Goal: Task Accomplishment & Management: Complete application form

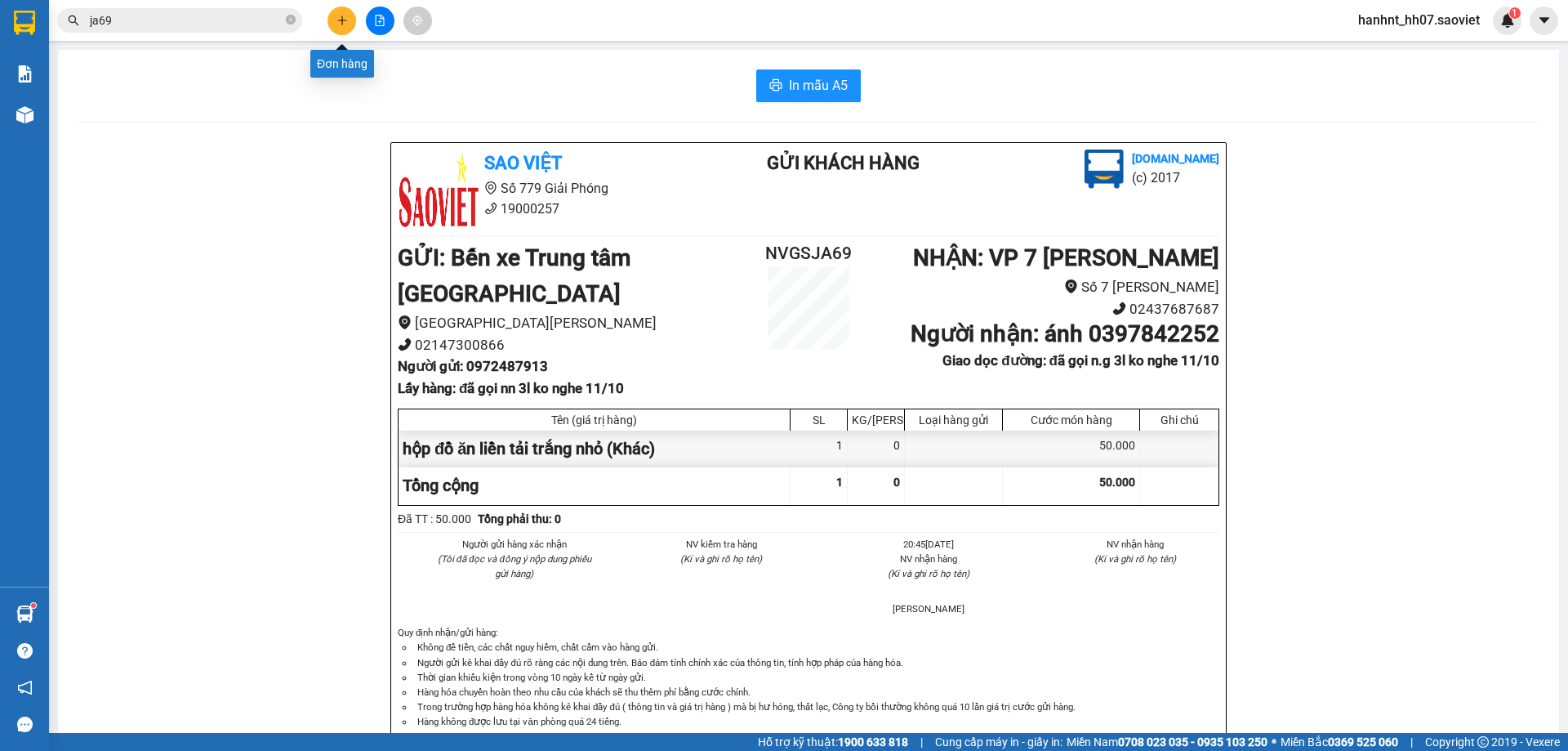
click at [343, 18] on icon "plus" at bounding box center [342, 21] width 11 height 11
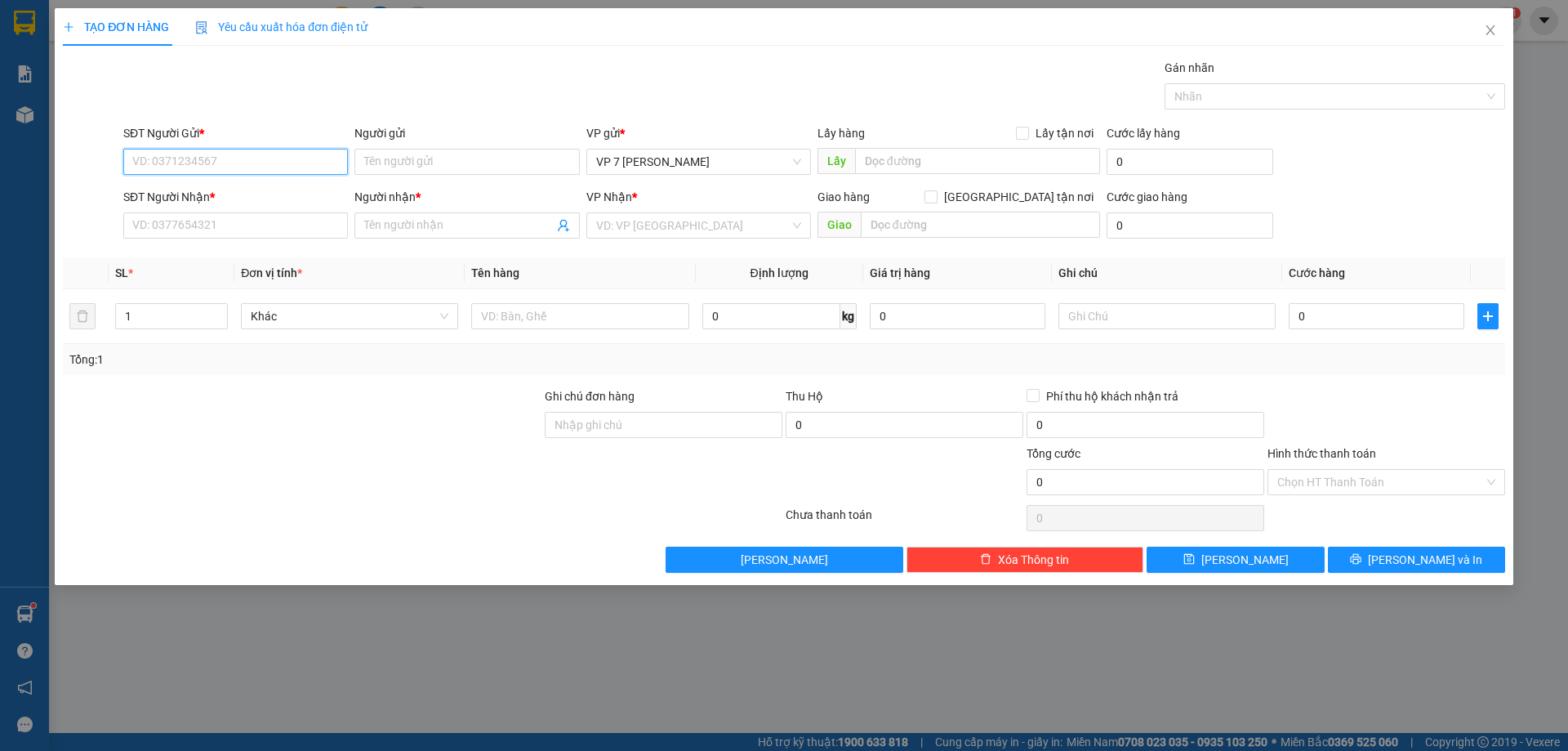
click at [311, 163] on input "SĐT Người Gửi *" at bounding box center [236, 162] width 225 height 26
type input "0974571157"
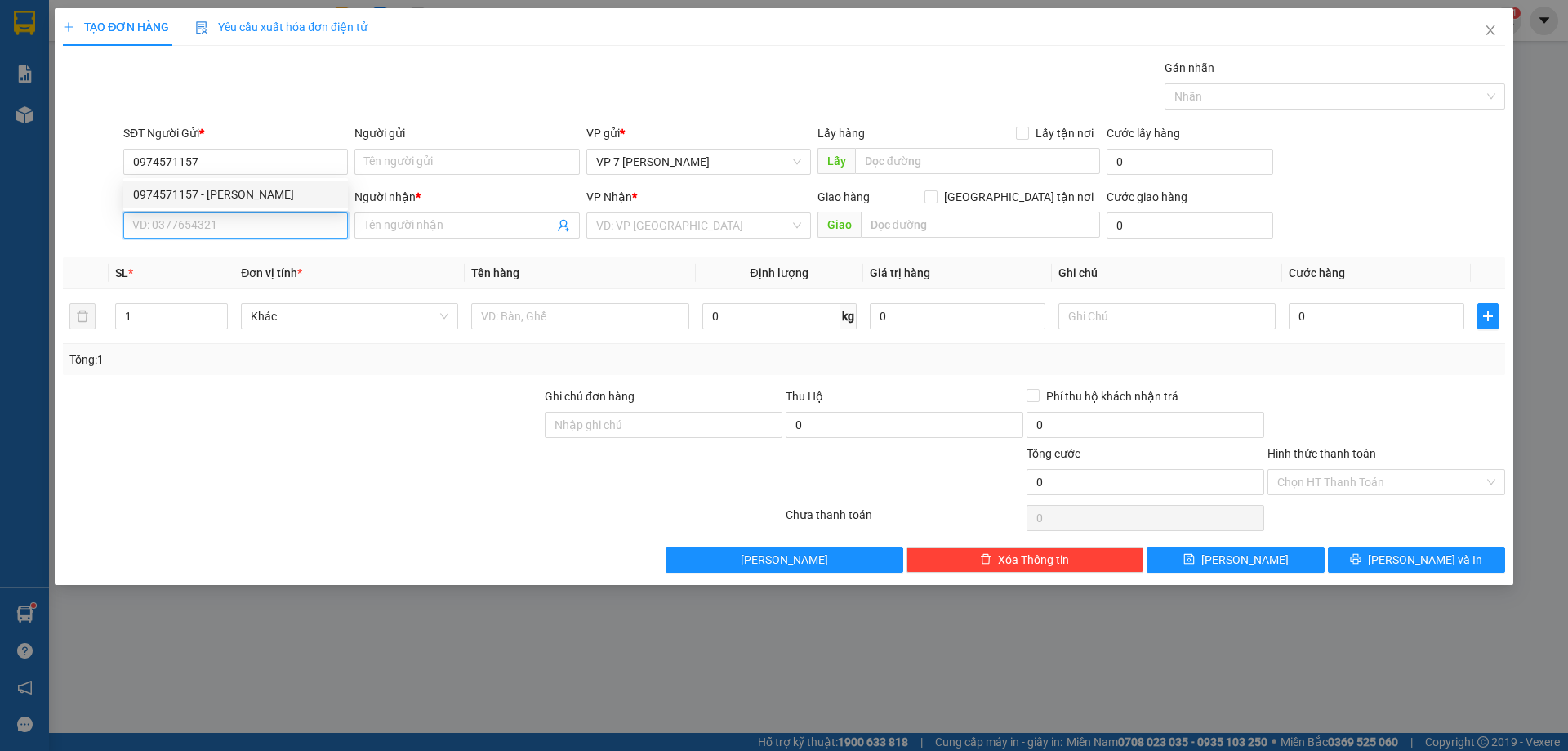
click at [263, 225] on input "SĐT Người Nhận *" at bounding box center [236, 226] width 225 height 26
type input "0974696897"
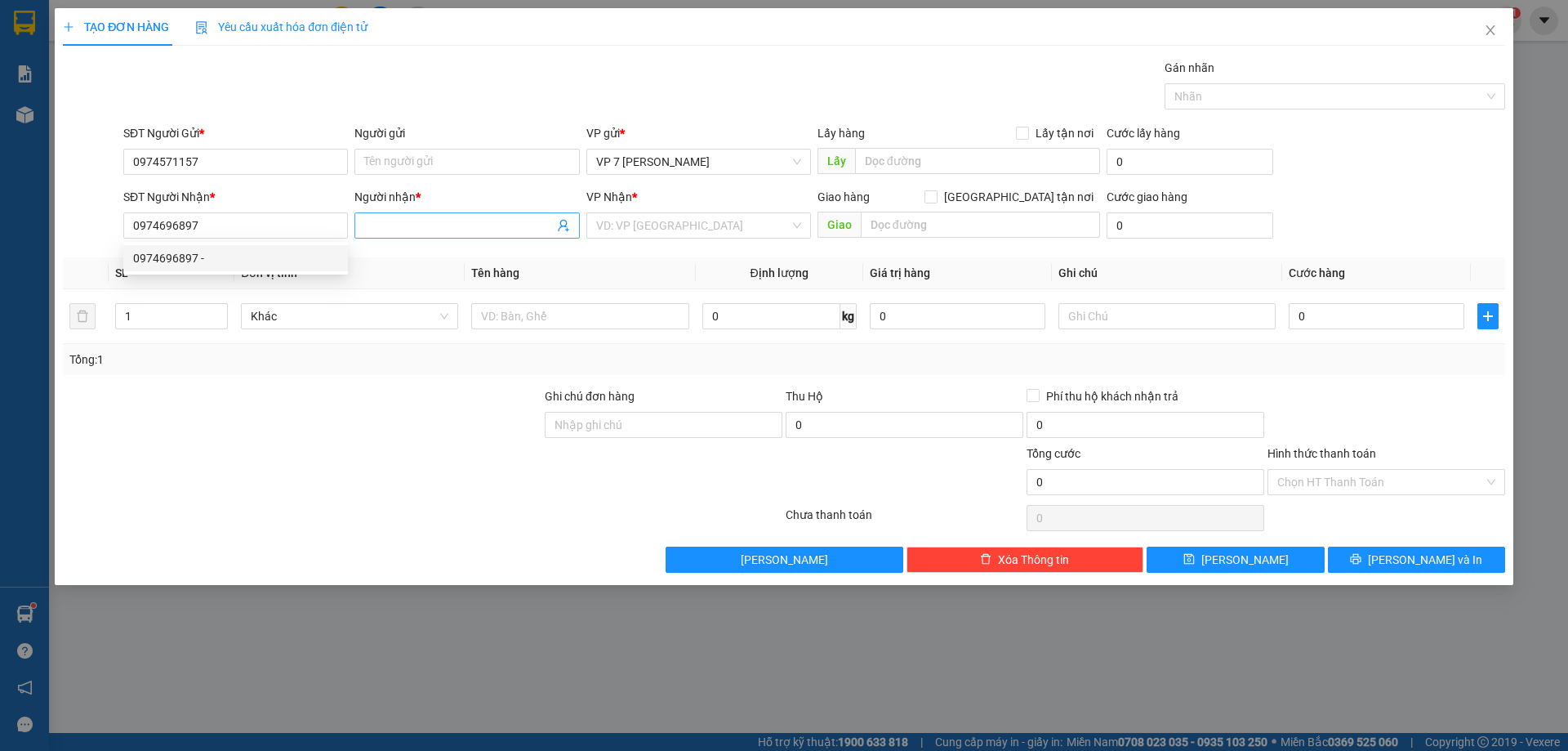
click at [406, 233] on input "Người nhận *" at bounding box center [459, 225] width 189 height 18
click at [396, 169] on input "Người gửi" at bounding box center [467, 162] width 225 height 26
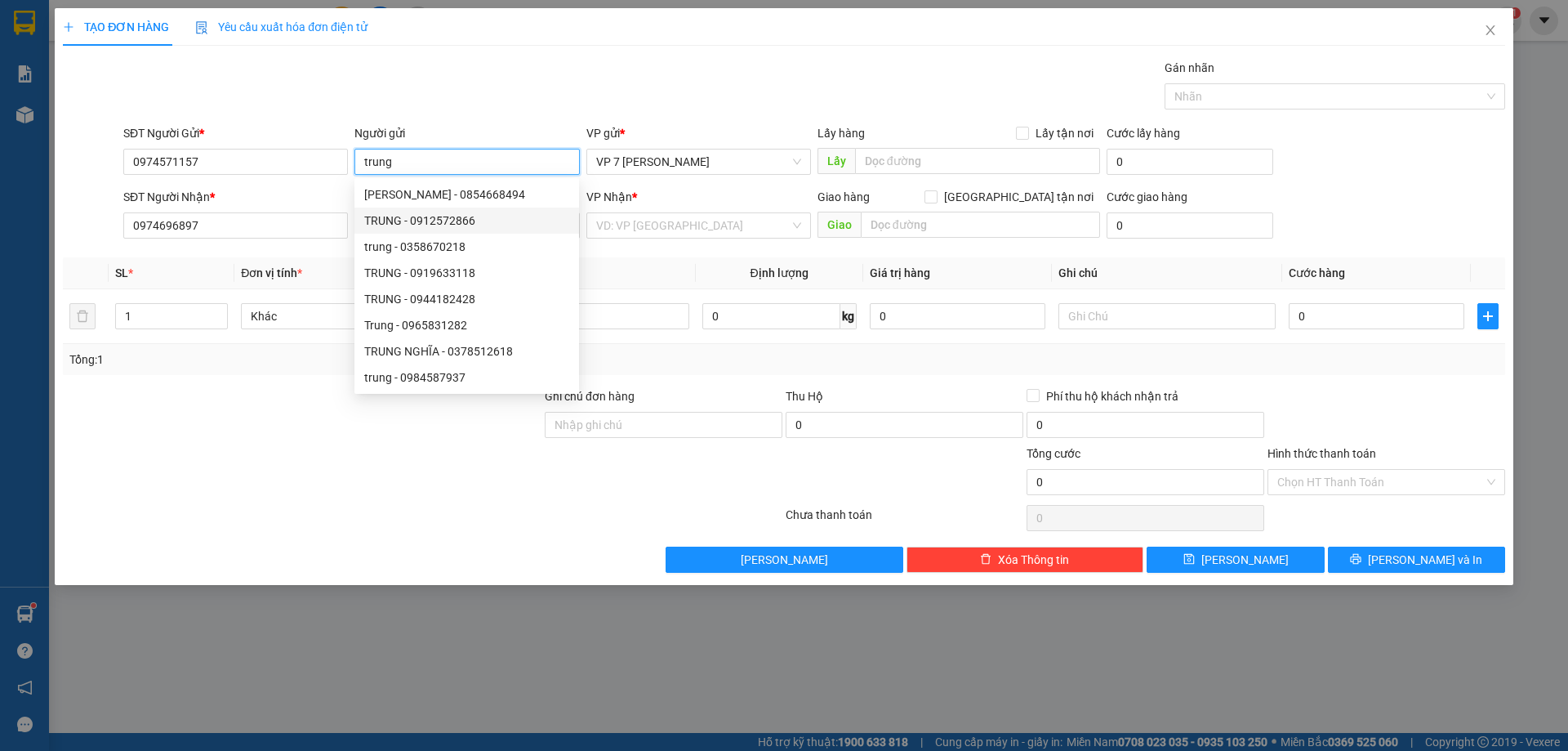
type input "trung"
click at [317, 185] on form "SĐT Người Gửi * 0974571157 Người gửi trung VP gửi * VP 7 [PERSON_NAME] Lấy hàng…" at bounding box center [784, 184] width 1443 height 121
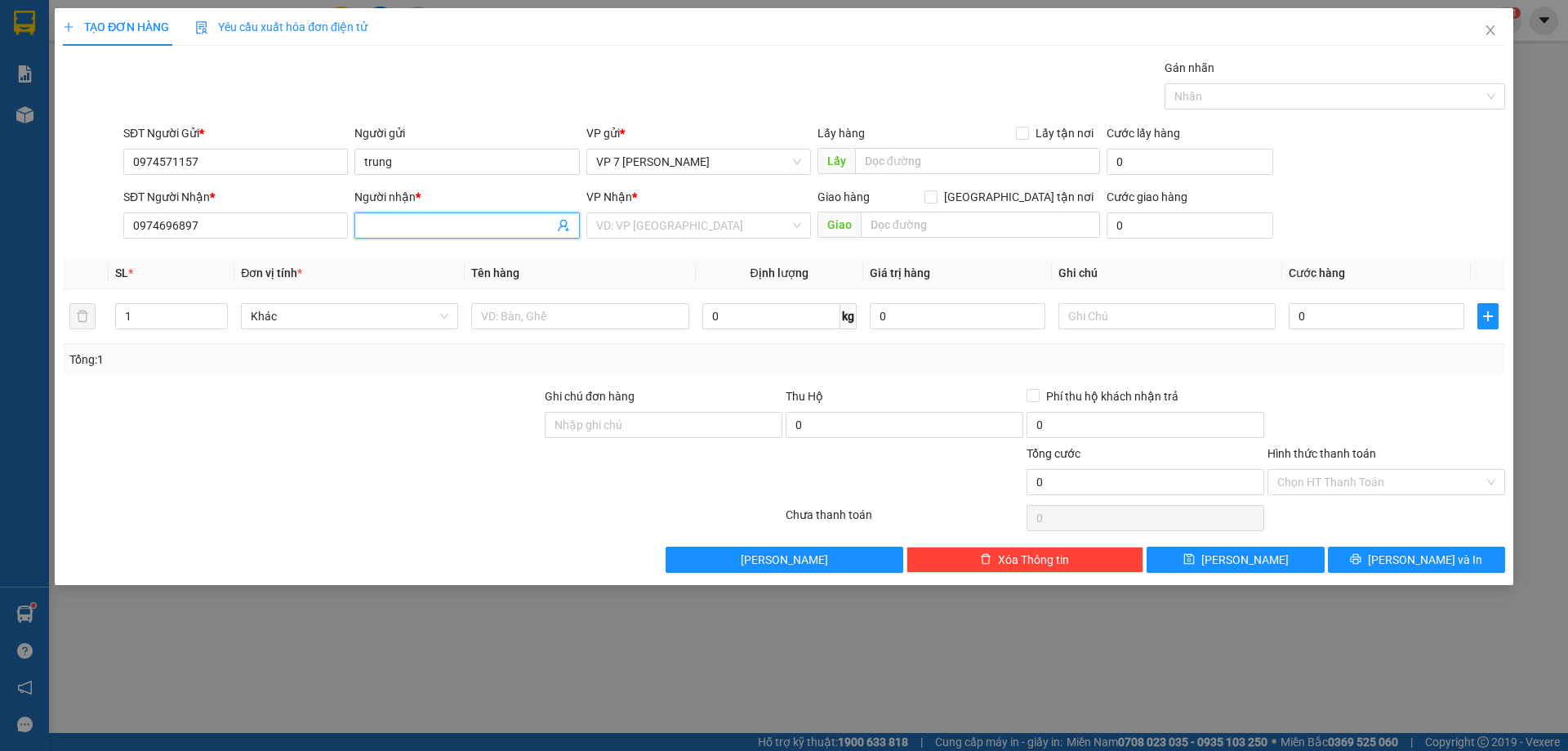
click at [393, 228] on input "Người nhận *" at bounding box center [459, 225] width 189 height 18
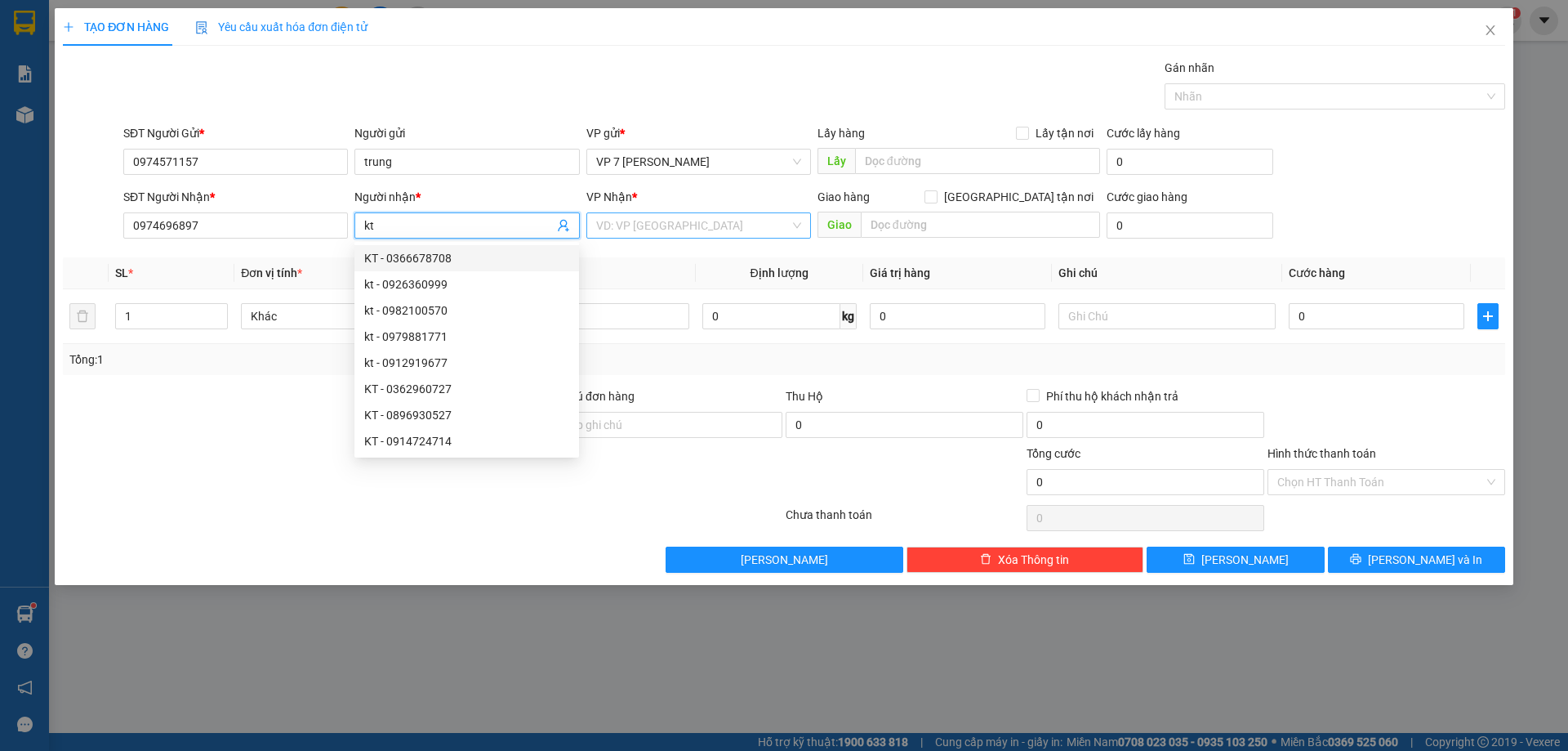
type input "kt"
click at [697, 234] on input "search" at bounding box center [693, 226] width 194 height 24
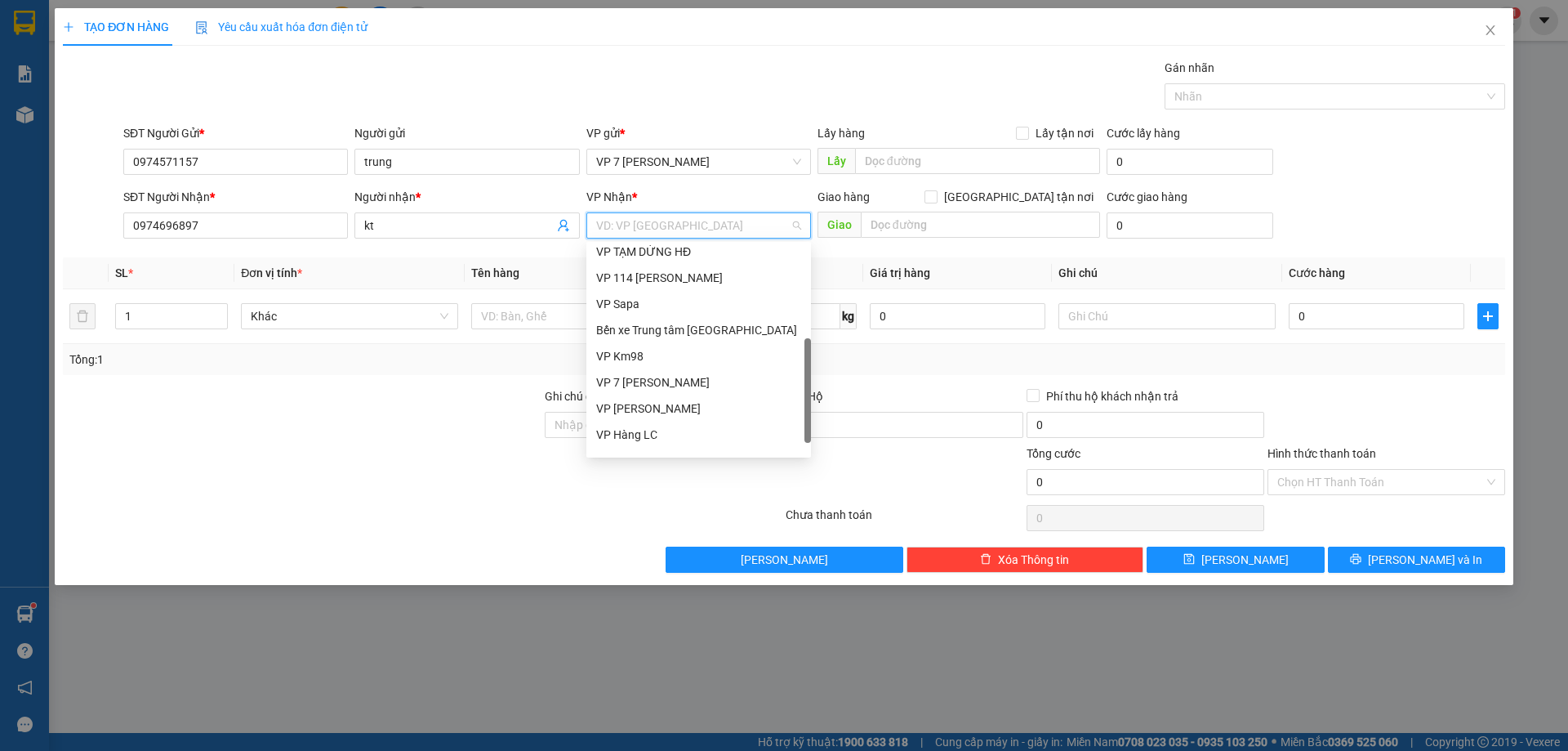
scroll to position [183, 0]
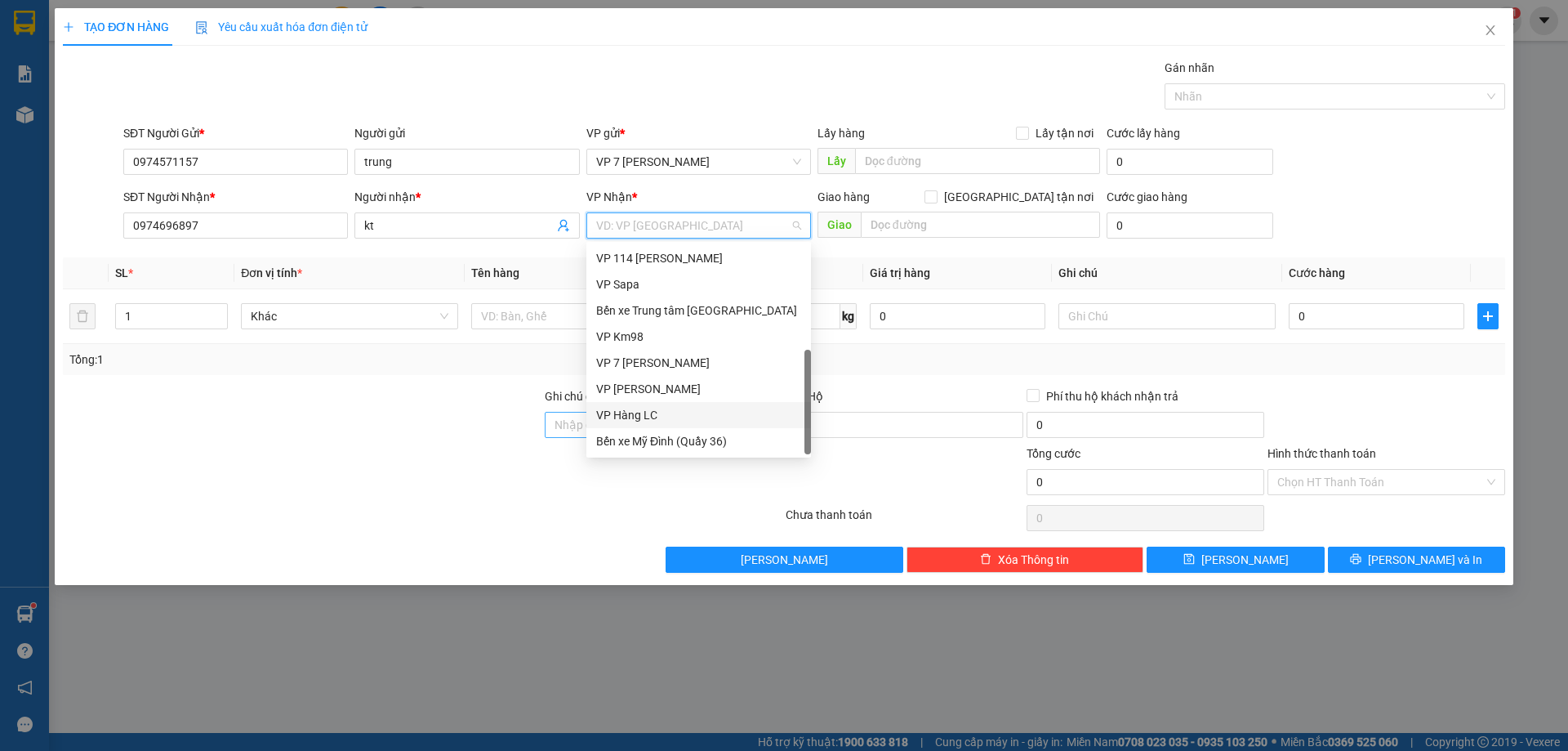
click at [663, 413] on div "VP Hàng LC" at bounding box center [698, 415] width 205 height 18
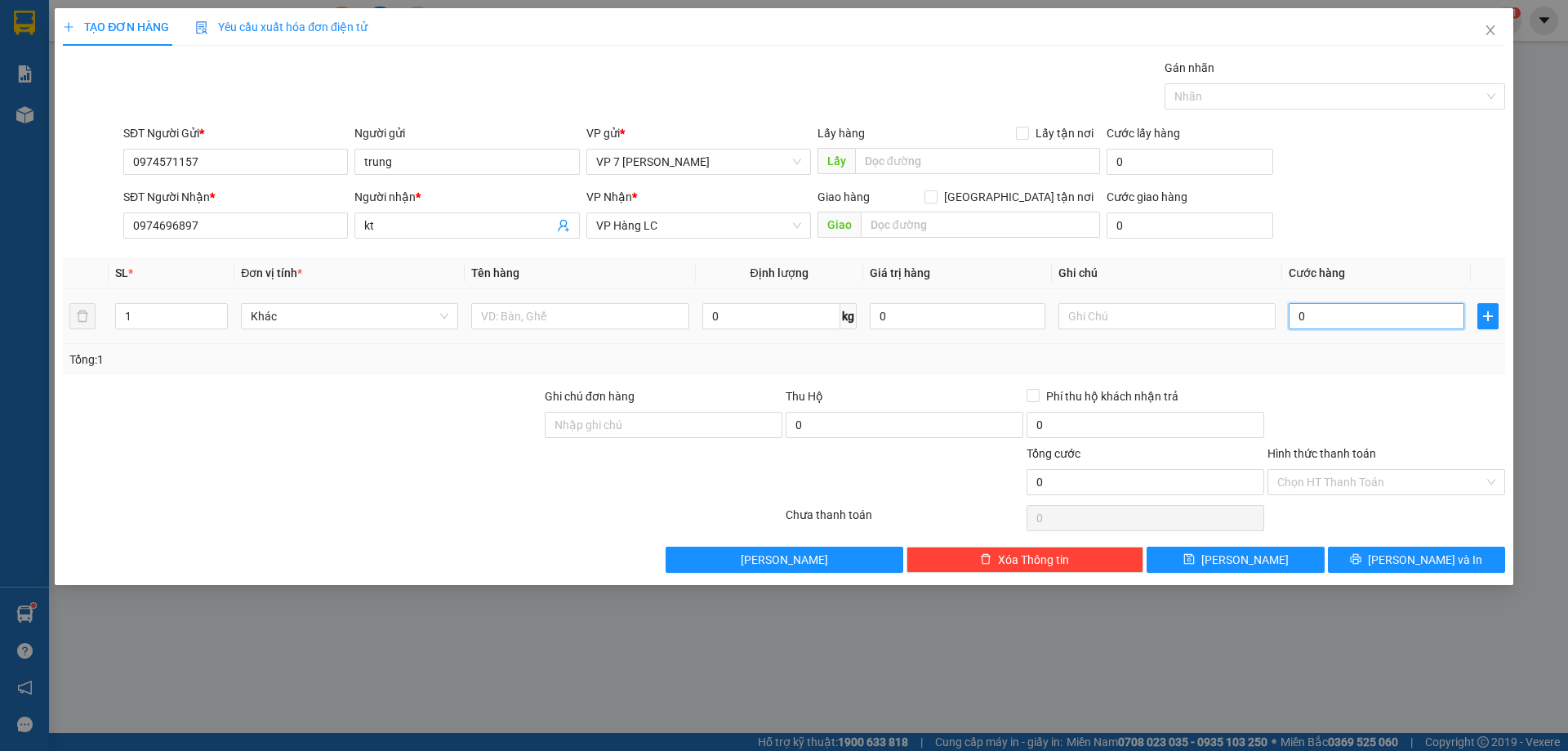
click at [1314, 320] on input "0" at bounding box center [1377, 317] width 176 height 26
click at [1368, 317] on input "hop rang" at bounding box center [1377, 317] width 176 height 26
type input "0"
click at [516, 318] on input "text" at bounding box center [579, 317] width 217 height 26
type input "hop rang"
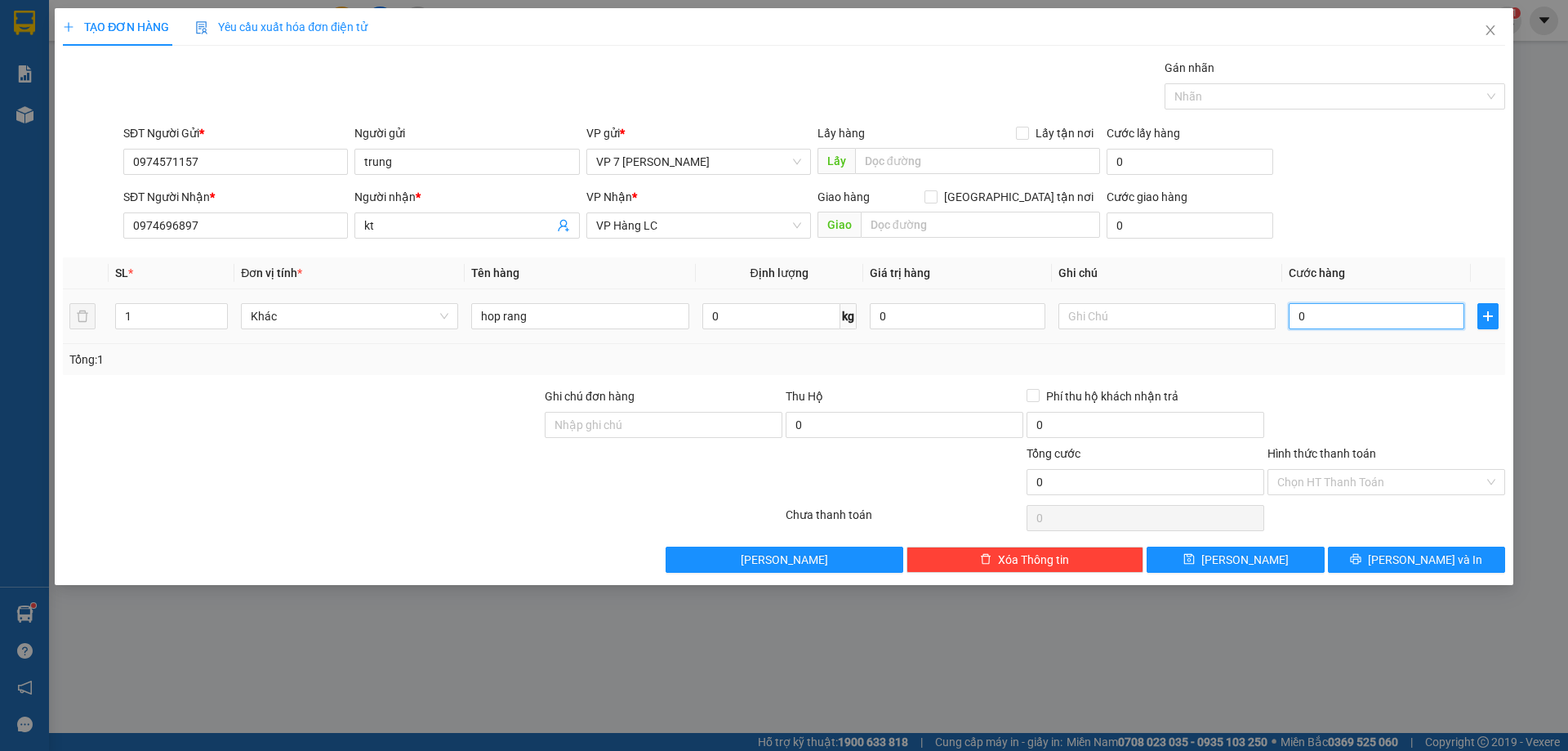
click at [1335, 319] on input "0" at bounding box center [1377, 317] width 176 height 26
type input "4"
type input "40"
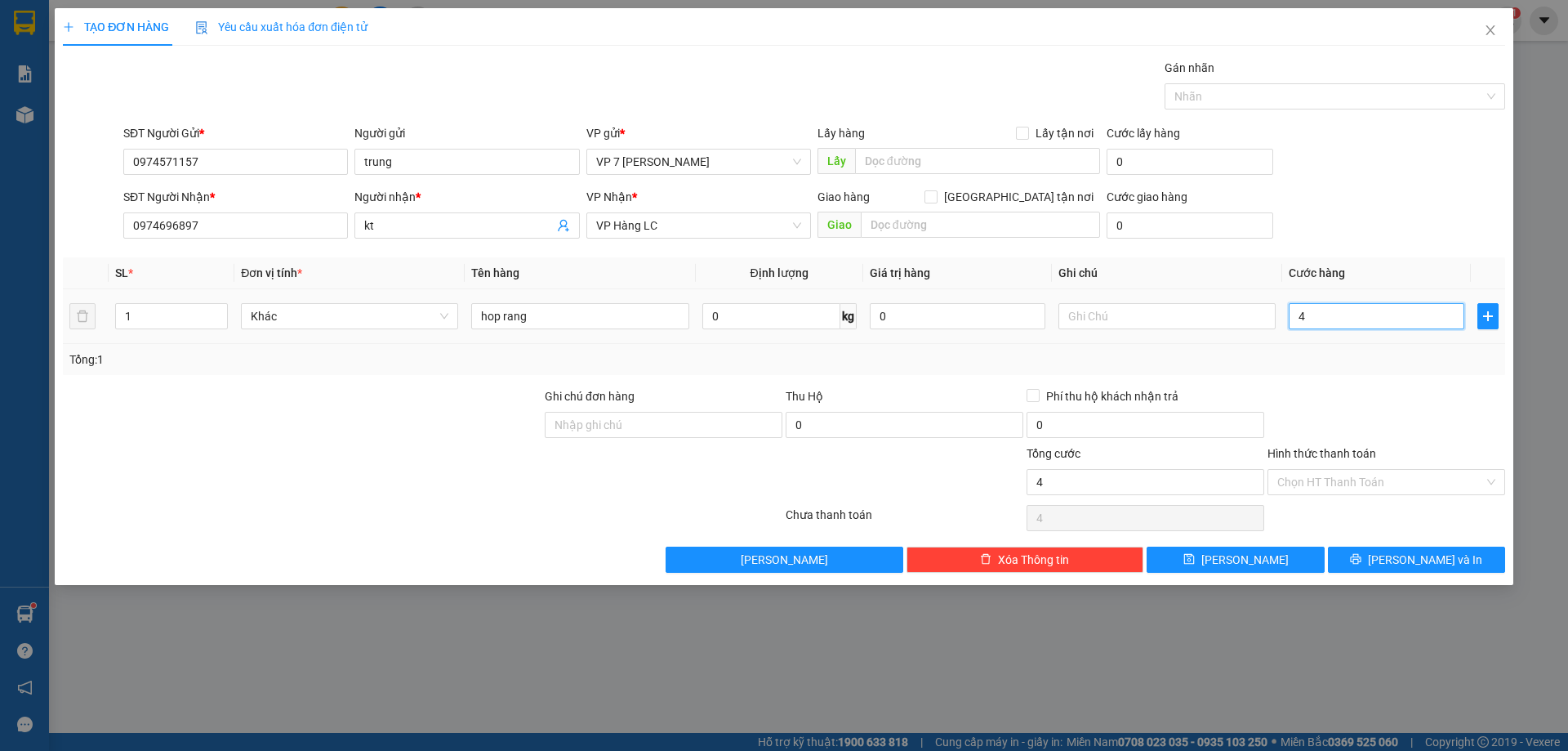
type input "40"
type input "40.000"
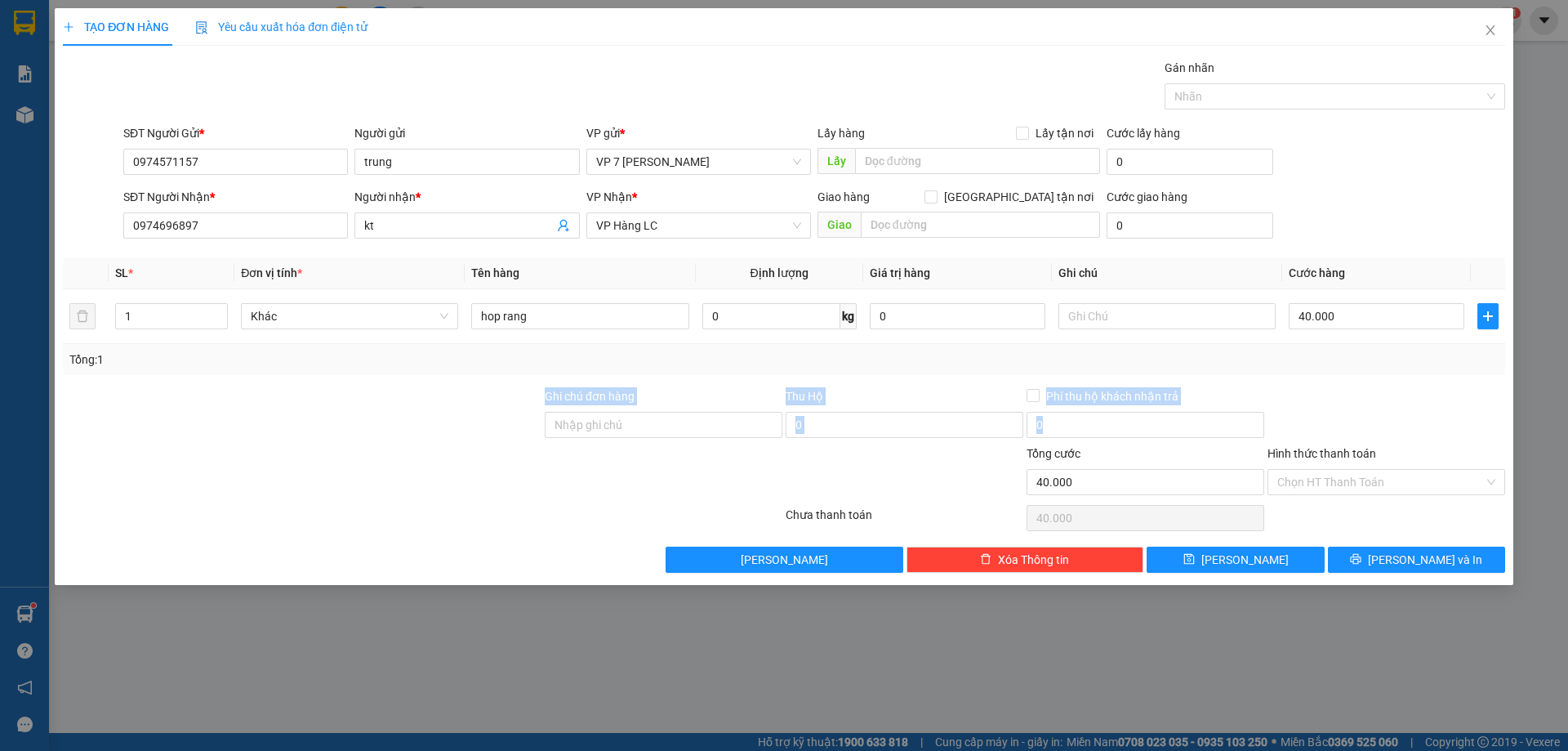
click at [1363, 375] on div "Transit Pickup Surcharge Ids Transit Deliver Surcharge Ids Transit Deliver Surc…" at bounding box center [784, 316] width 1443 height 514
click at [1419, 564] on span "[PERSON_NAME] và In" at bounding box center [1425, 559] width 114 height 18
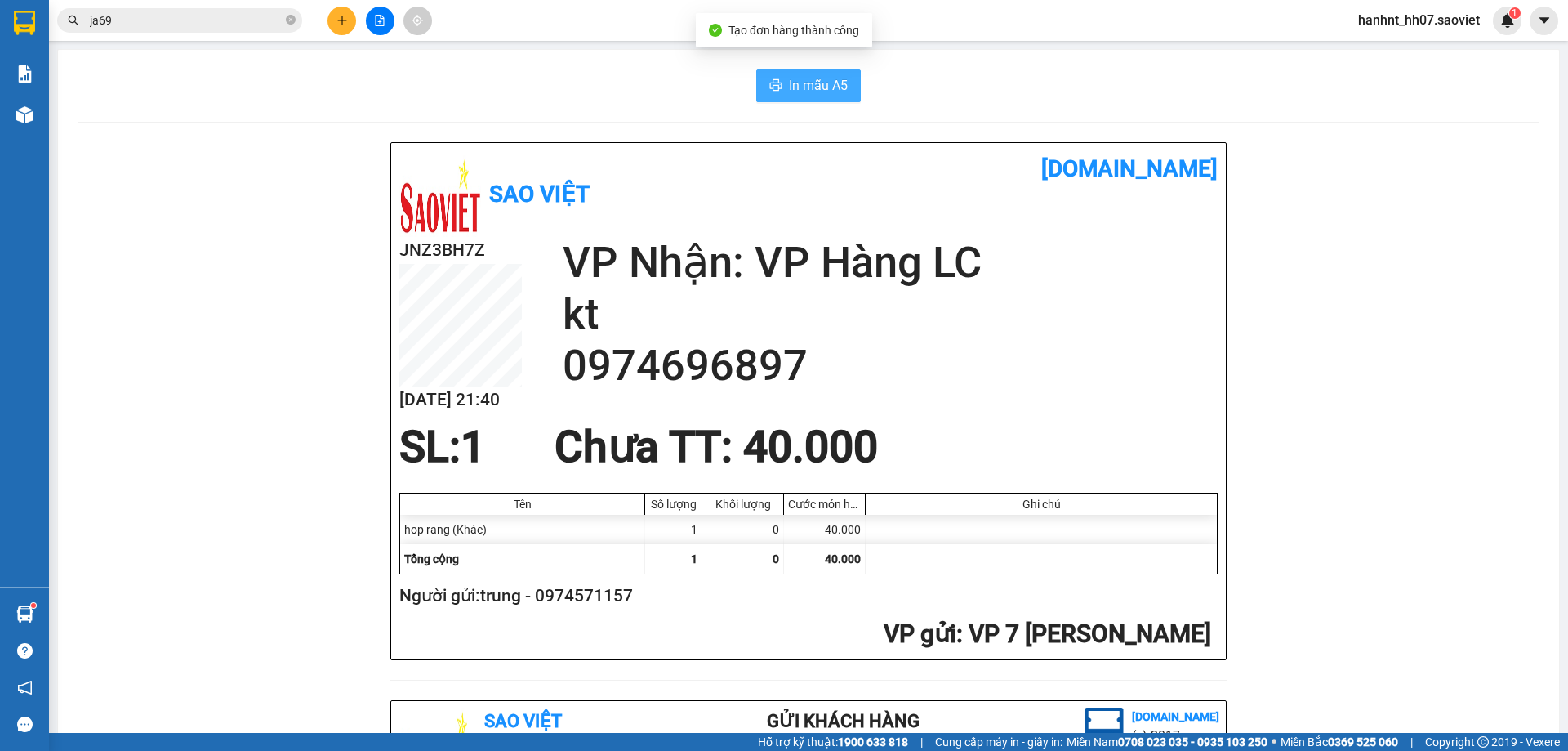
click at [804, 79] on span "In mẫu A5" at bounding box center [818, 85] width 59 height 21
